Goal: Task Accomplishment & Management: Use online tool/utility

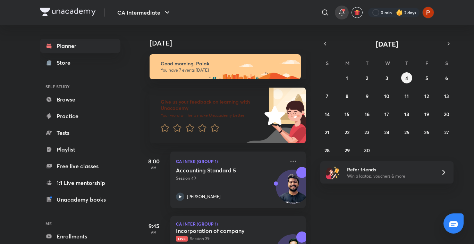
click at [339, 14] on icon at bounding box center [342, 12] width 8 height 8
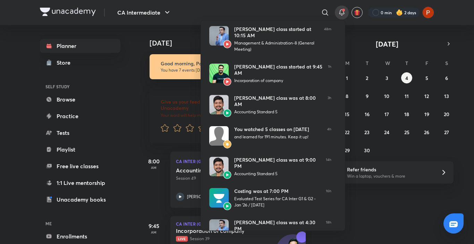
click at [342, 16] on div at bounding box center [237, 122] width 474 height 244
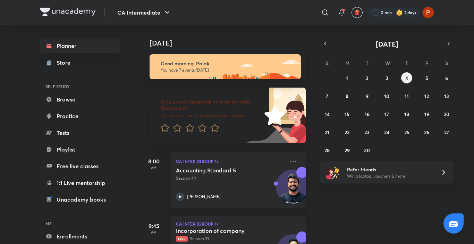
click at [342, 16] on icon at bounding box center [342, 12] width 8 height 8
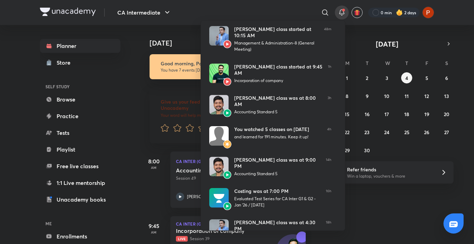
click at [372, 215] on div at bounding box center [237, 122] width 474 height 244
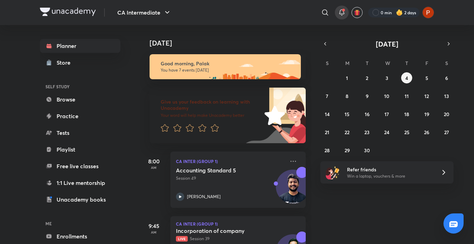
click at [342, 8] on icon at bounding box center [342, 12] width 8 height 8
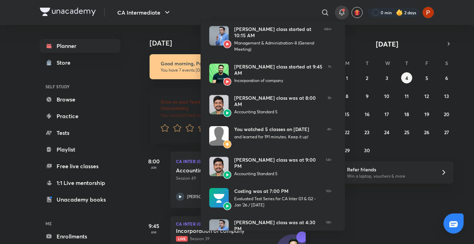
click at [339, 7] on div at bounding box center [237, 122] width 474 height 244
click at [339, 7] on div at bounding box center [342, 13] width 14 height 14
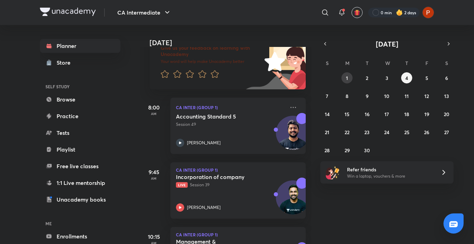
scroll to position [8, 0]
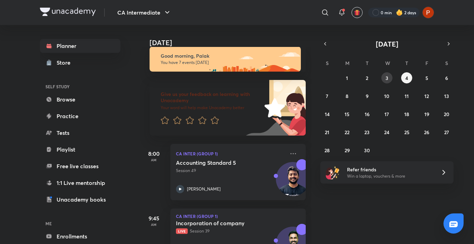
click at [383, 80] on button "3" at bounding box center [387, 77] width 11 height 11
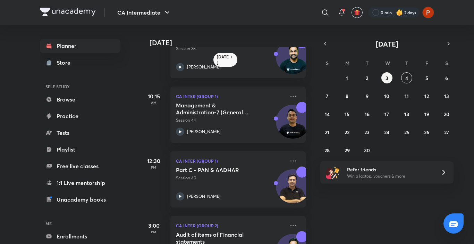
scroll to position [166, 0]
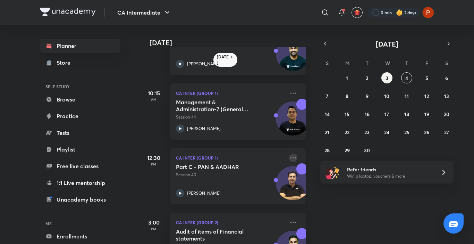
click at [289, 154] on icon at bounding box center [293, 158] width 8 height 8
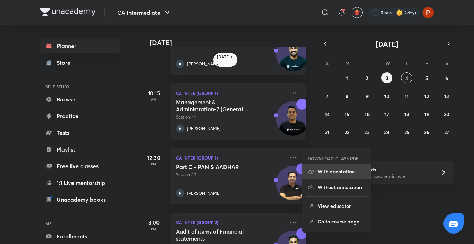
click at [338, 171] on p "With annotation" at bounding box center [342, 171] width 48 height 7
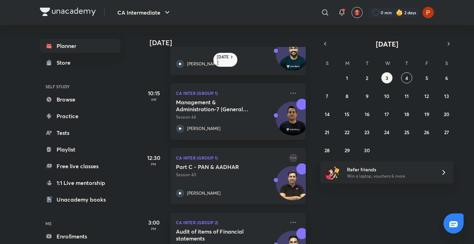
click at [289, 155] on icon at bounding box center [293, 158] width 8 height 8
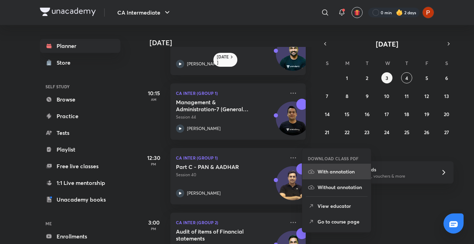
click at [315, 171] on li "With annotation" at bounding box center [337, 172] width 69 height 16
